Goal: Browse casually: Explore the website without a specific task or goal

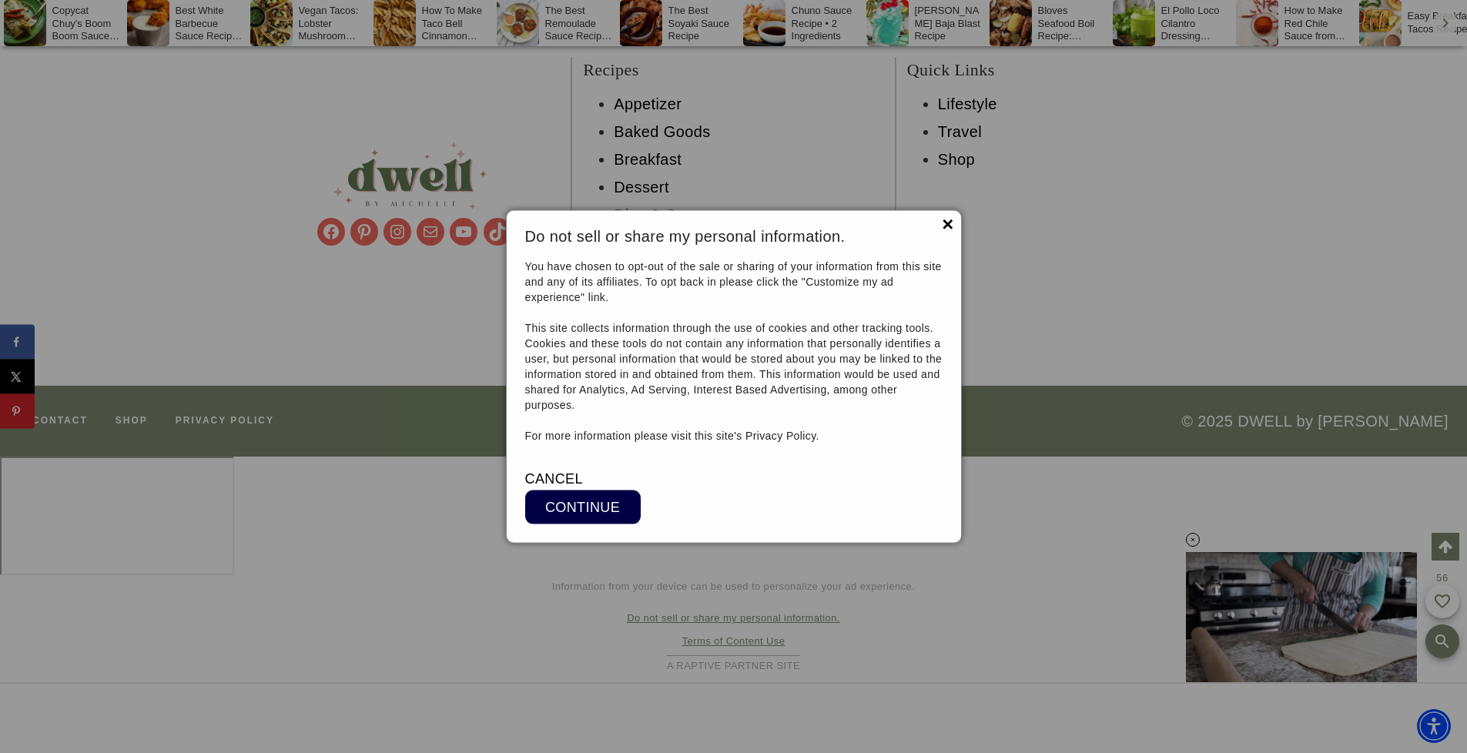
scroll to position [12045, 0]
